Goal: Task Accomplishment & Management: Use online tool/utility

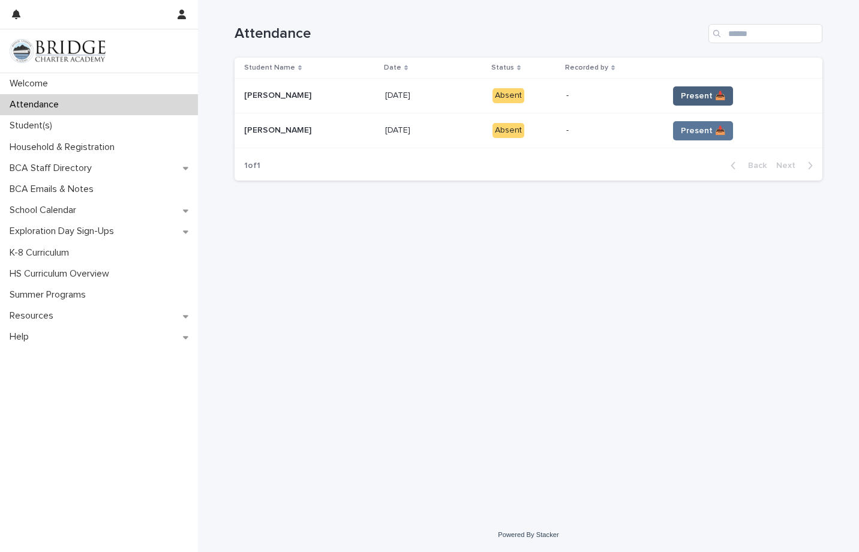
click at [686, 91] on span "Present 📥" at bounding box center [703, 96] width 44 height 12
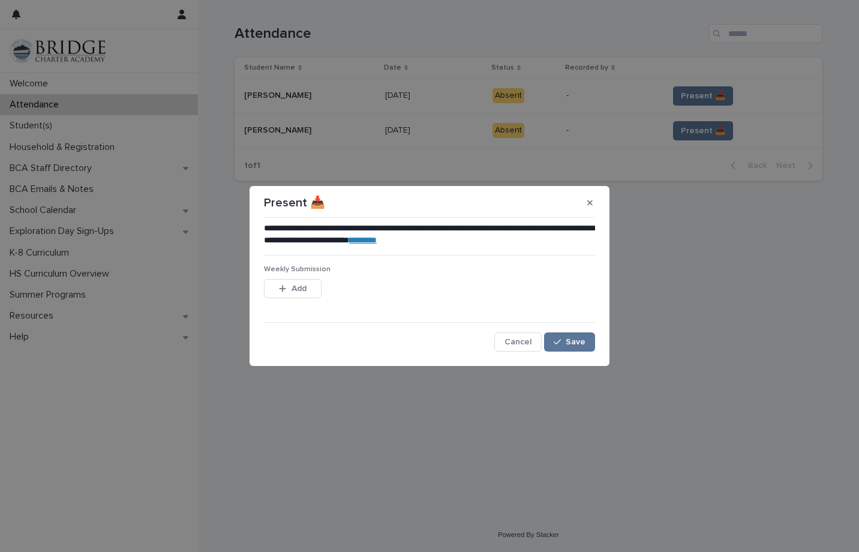
click at [377, 240] on link "********" at bounding box center [363, 240] width 28 height 8
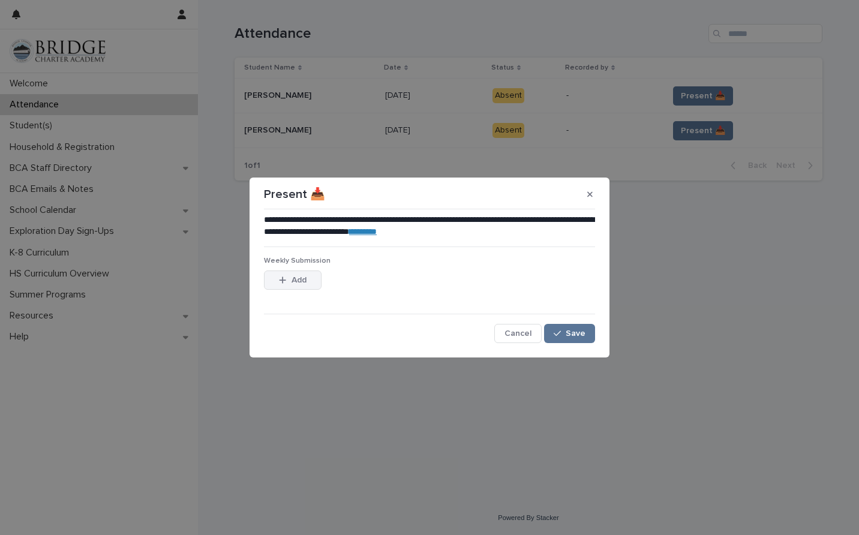
click at [300, 280] on span "Add" at bounding box center [299, 280] width 15 height 8
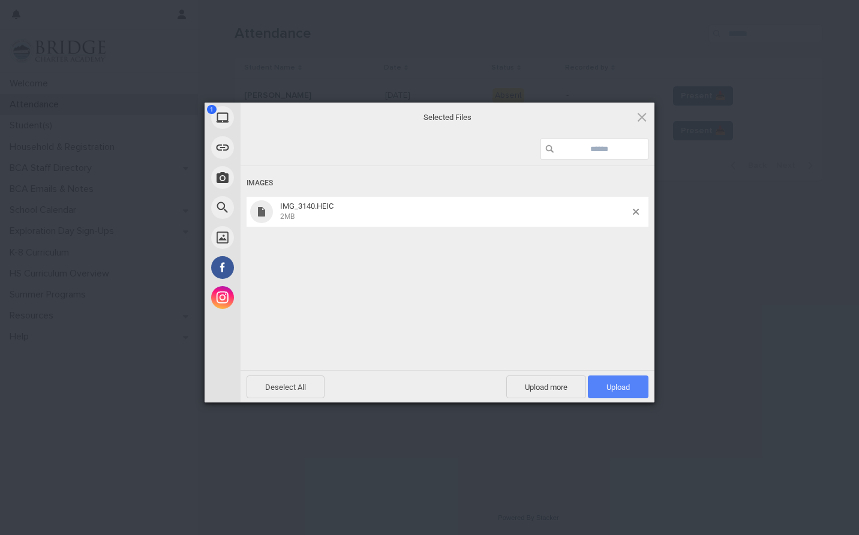
click at [620, 387] on span "Upload 1" at bounding box center [617, 387] width 23 height 9
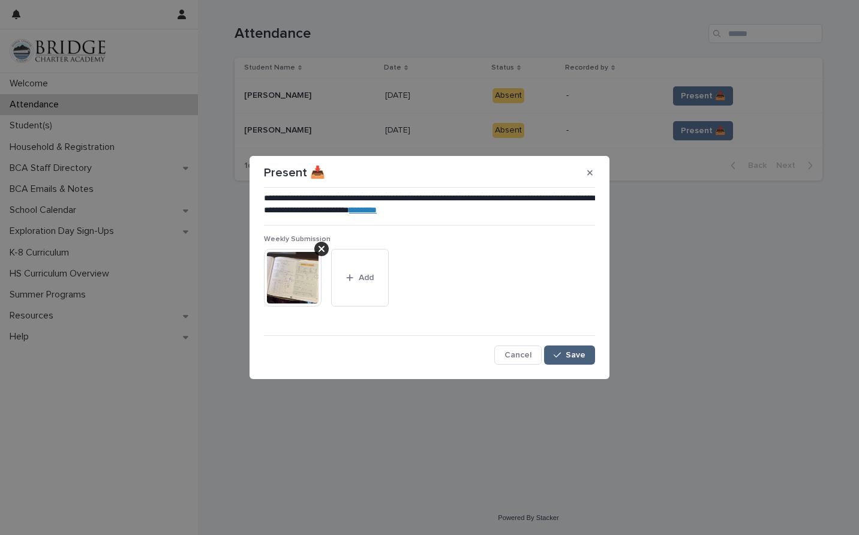
click at [569, 364] on button "Save" at bounding box center [569, 355] width 51 height 19
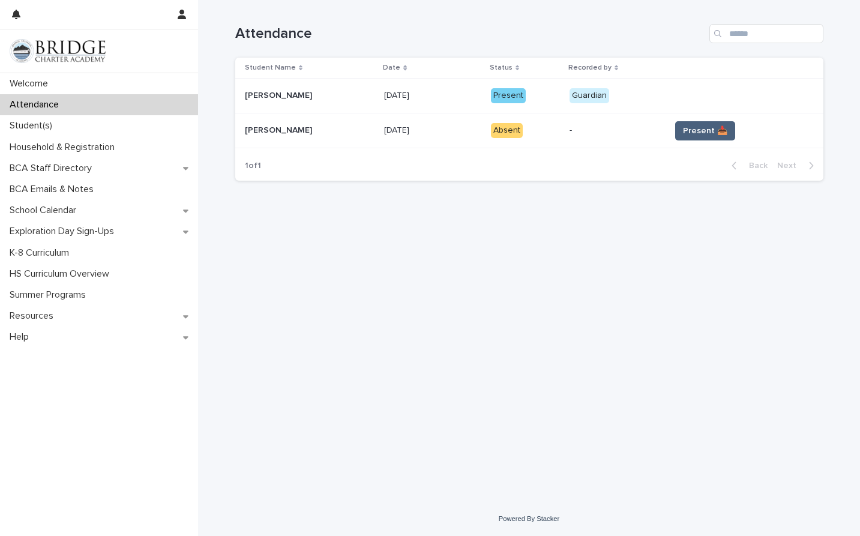
click at [705, 130] on span "Present 📥" at bounding box center [705, 131] width 44 height 12
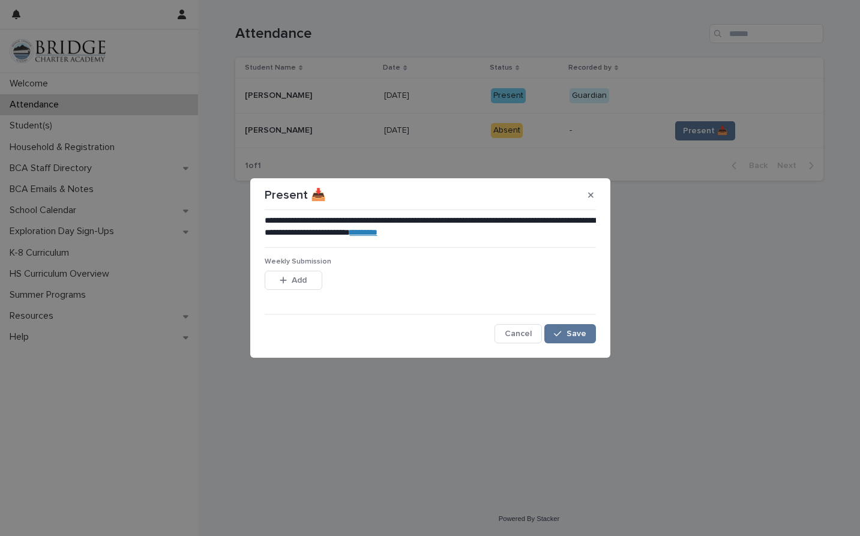
click at [300, 268] on div "Weekly Submission This file cannot be opened Download File Add" at bounding box center [430, 280] width 331 height 47
click at [301, 280] on span "Add" at bounding box center [299, 280] width 15 height 8
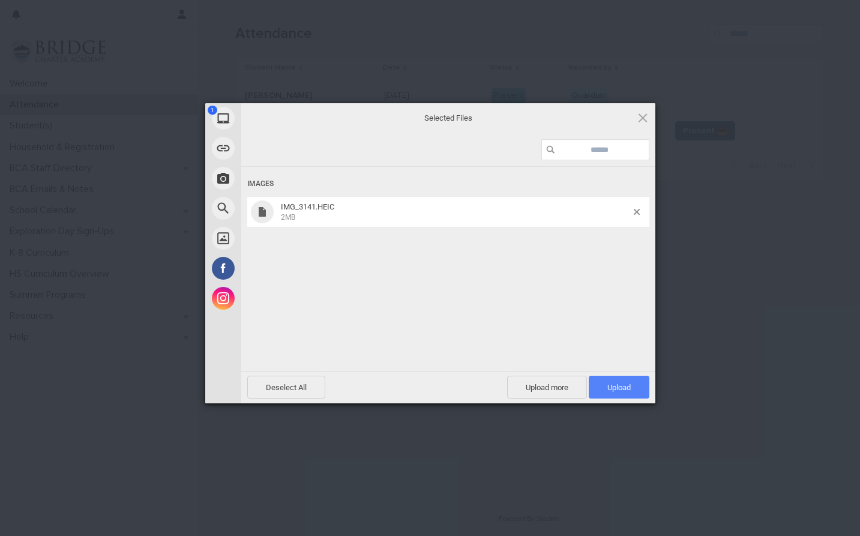
click at [618, 389] on span "Upload 1" at bounding box center [618, 387] width 23 height 9
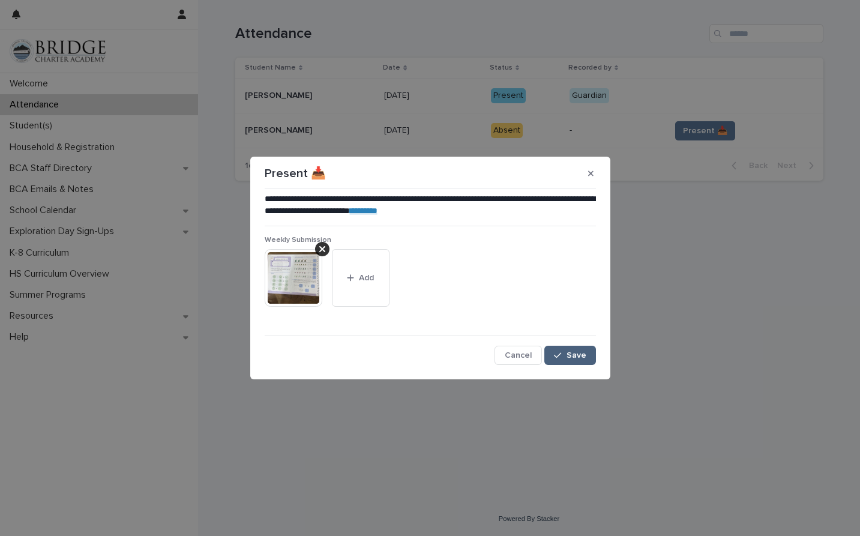
click at [569, 360] on button "Save" at bounding box center [569, 355] width 51 height 19
